Goal: Task Accomplishment & Management: Complete application form

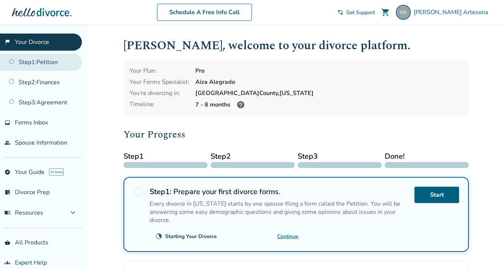
click at [50, 60] on link "Step 1 : Petition" at bounding box center [41, 62] width 82 height 17
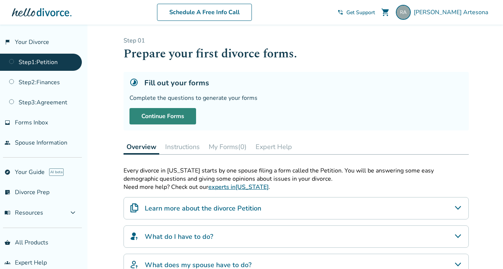
click at [166, 112] on link "Continue Forms" at bounding box center [163, 116] width 67 height 16
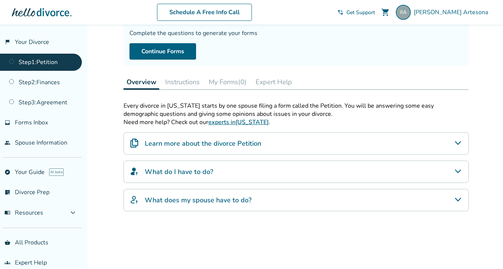
scroll to position [48, 0]
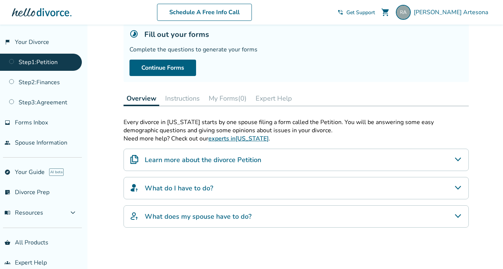
click at [47, 61] on link "Step 1 : Petition" at bounding box center [41, 62] width 82 height 17
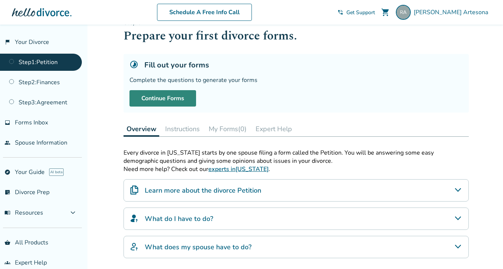
scroll to position [0, 0]
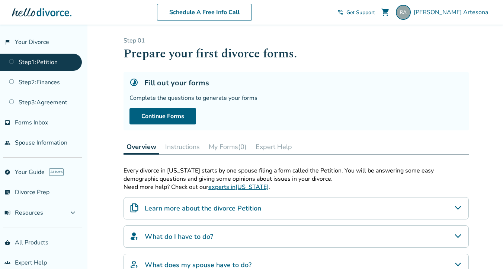
click at [61, 63] on link "Step 1 : Petition" at bounding box center [41, 62] width 82 height 17
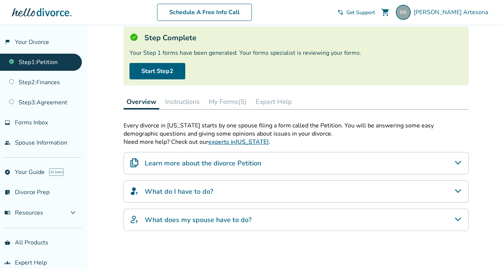
scroll to position [43, 0]
